Goal: Complete application form: Complete application form

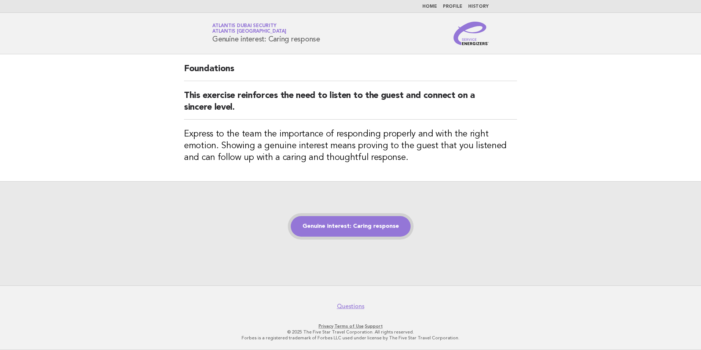
click at [360, 228] on link "Genuine interest: Caring response" at bounding box center [351, 226] width 120 height 21
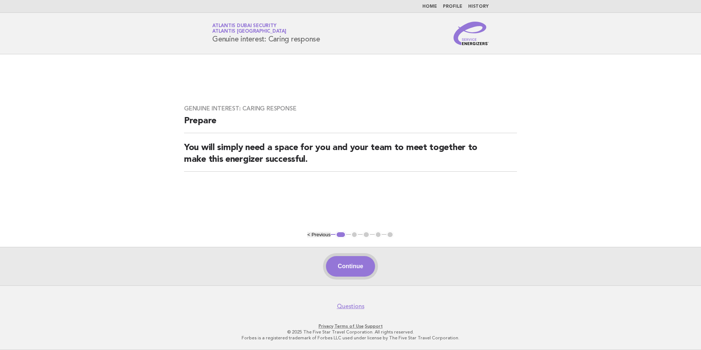
click at [352, 266] on button "Continue" at bounding box center [350, 266] width 49 height 21
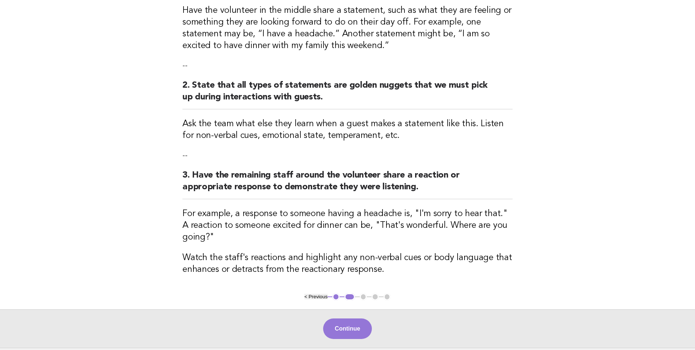
scroll to position [147, 0]
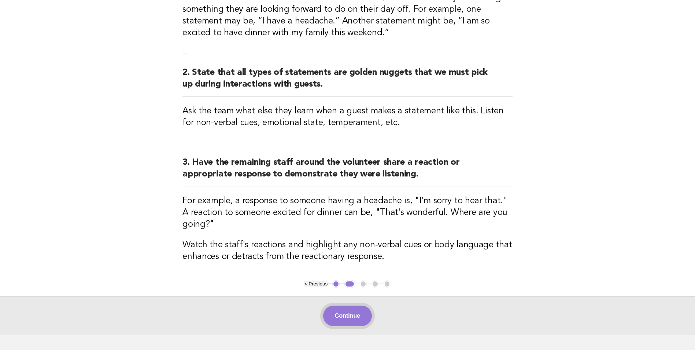
click at [350, 305] on button "Continue" at bounding box center [347, 315] width 49 height 21
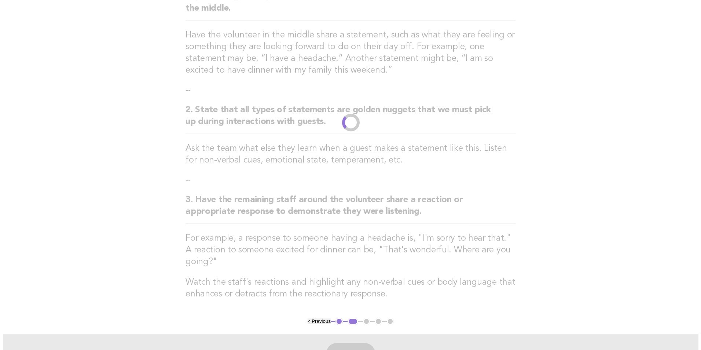
scroll to position [0, 0]
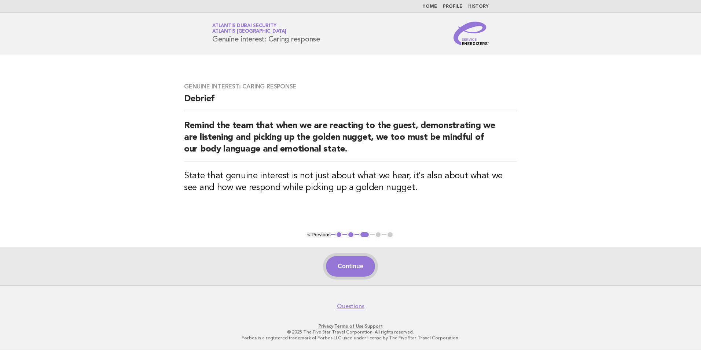
click at [353, 266] on button "Continue" at bounding box center [350, 266] width 49 height 21
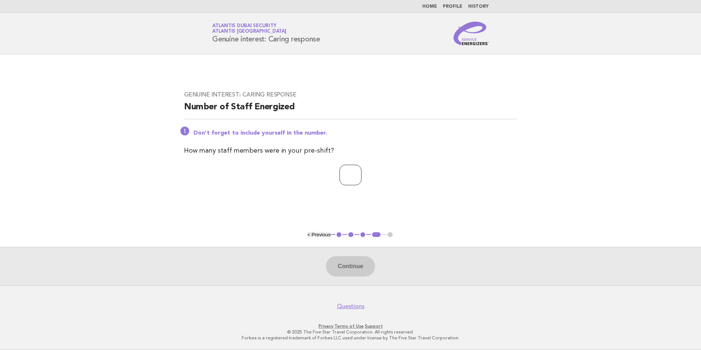
click at [339, 179] on input "number" at bounding box center [350, 175] width 22 height 21
type input "*"
click at [353, 263] on button "Continue" at bounding box center [350, 266] width 49 height 21
